Goal: Transaction & Acquisition: Purchase product/service

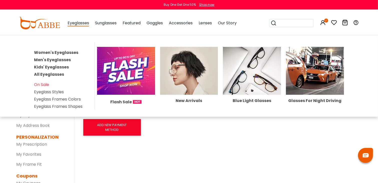
click at [180, 72] on img at bounding box center [189, 71] width 58 height 48
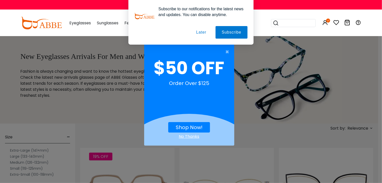
click at [203, 30] on button "Later" at bounding box center [201, 32] width 23 height 13
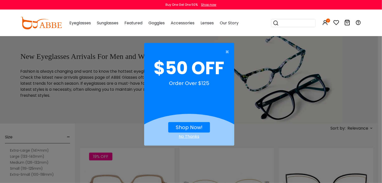
click at [189, 136] on div "No Thanks" at bounding box center [189, 136] width 90 height 6
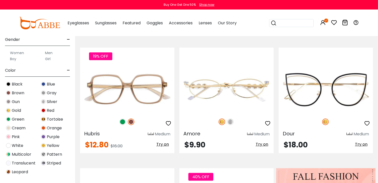
scroll to position [125, 0]
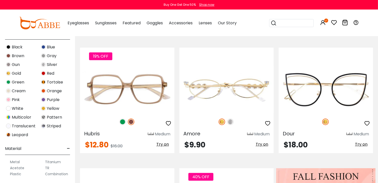
click at [21, 46] on span "Black" at bounding box center [17, 47] width 11 height 6
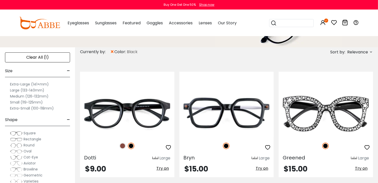
scroll to position [75, 0]
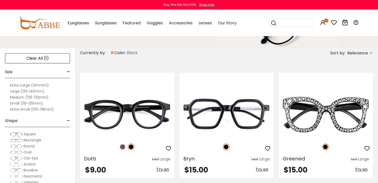
click at [18, 90] on label "Large (133-140mm)" at bounding box center [27, 91] width 34 height 6
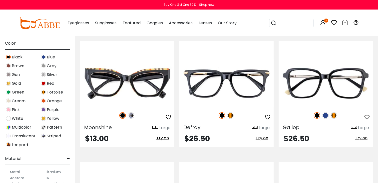
scroll to position [601, 0]
